Goal: Navigation & Orientation: Find specific page/section

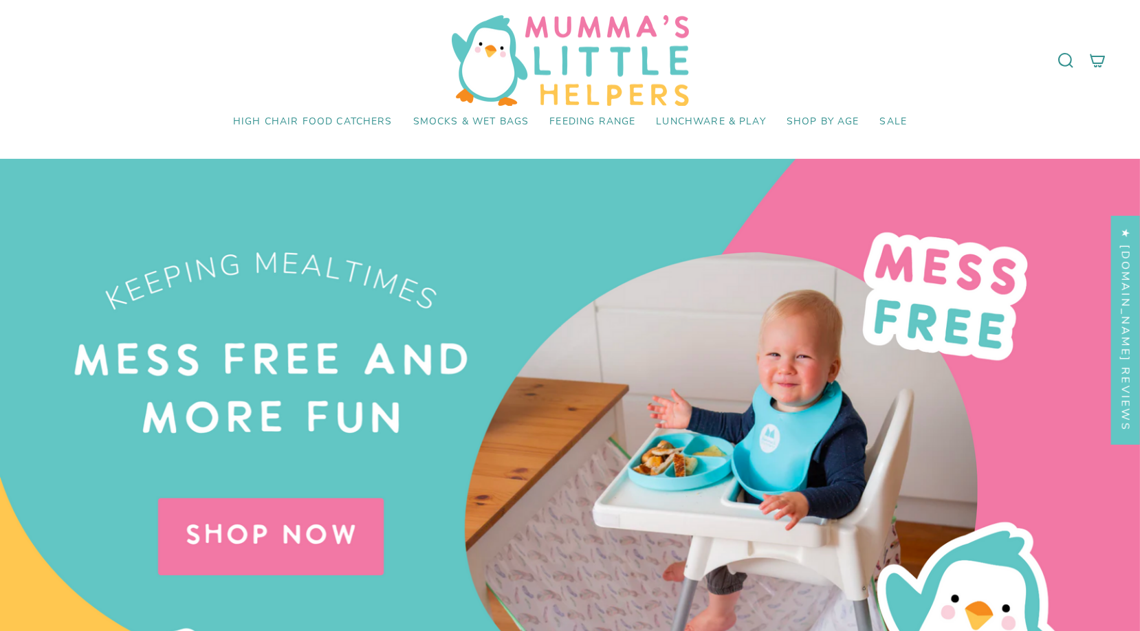
scroll to position [63, 0]
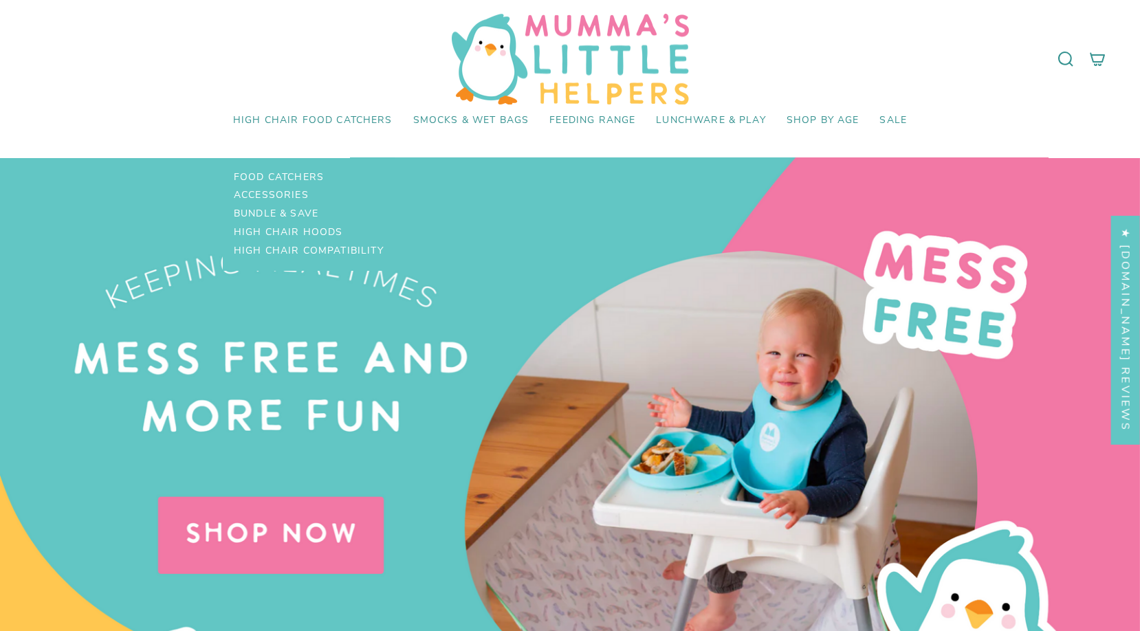
click at [318, 131] on link "High Chair Food Catchers" at bounding box center [313, 121] width 180 height 32
